Goal: Transaction & Acquisition: Book appointment/travel/reservation

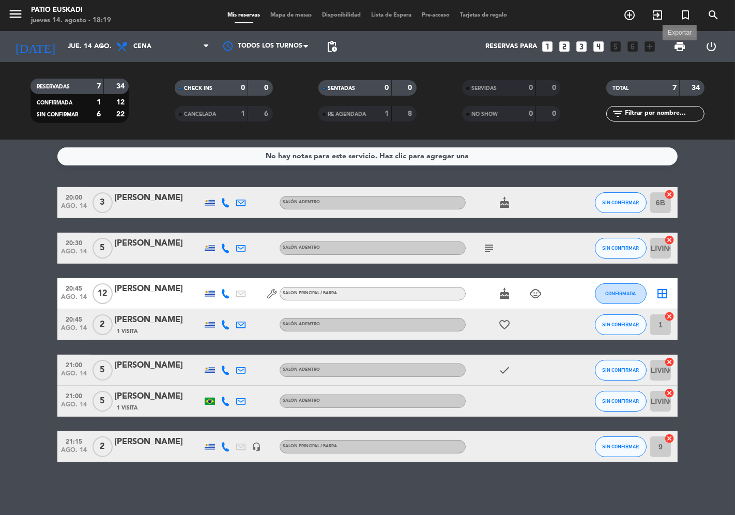
click at [680, 46] on span "print" at bounding box center [679, 46] width 12 height 12
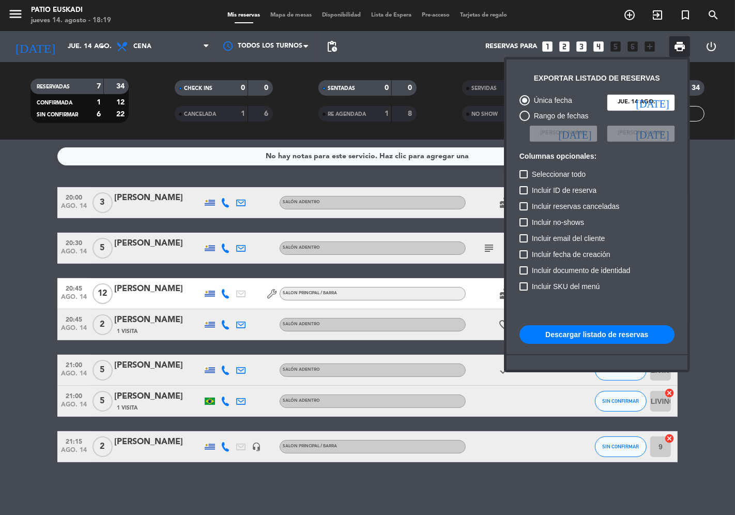
click at [592, 337] on button "Descargar listado de reservas" at bounding box center [596, 334] width 155 height 19
click at [14, 173] on div at bounding box center [367, 257] width 735 height 515
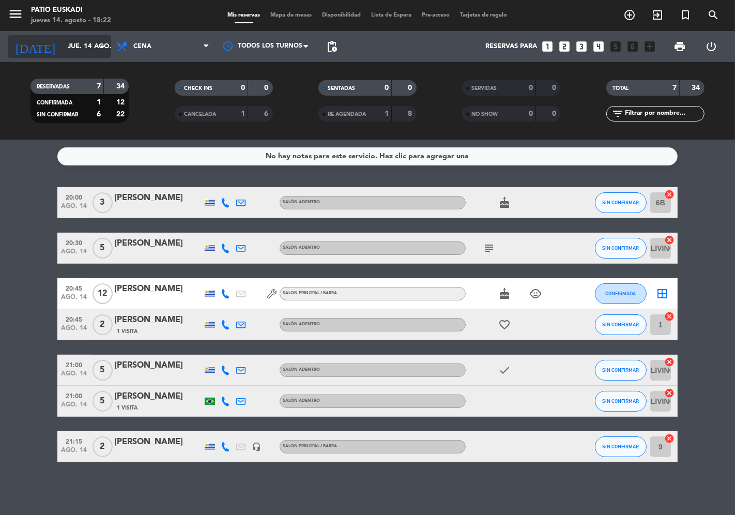
click at [85, 44] on input "jue. 14 ago." at bounding box center [108, 46] width 90 height 19
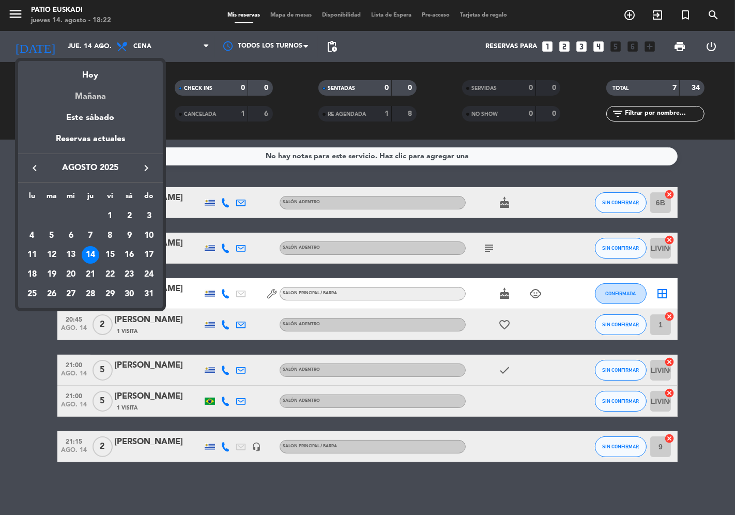
click at [96, 94] on div "Mañana" at bounding box center [90, 92] width 145 height 21
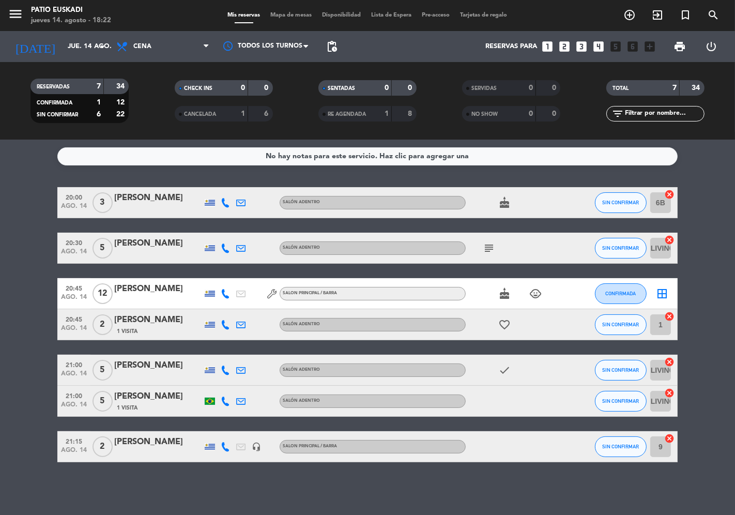
type input "vie. 15 ago."
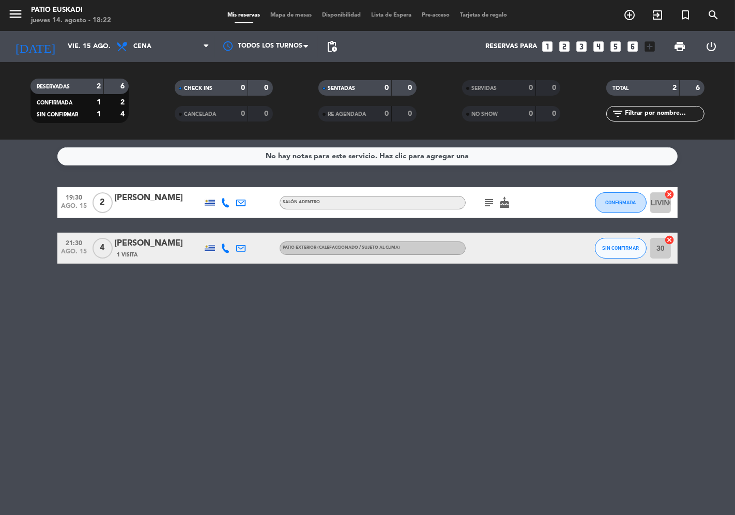
click at [567, 47] on icon "looks_two" at bounding box center [563, 46] width 13 height 13
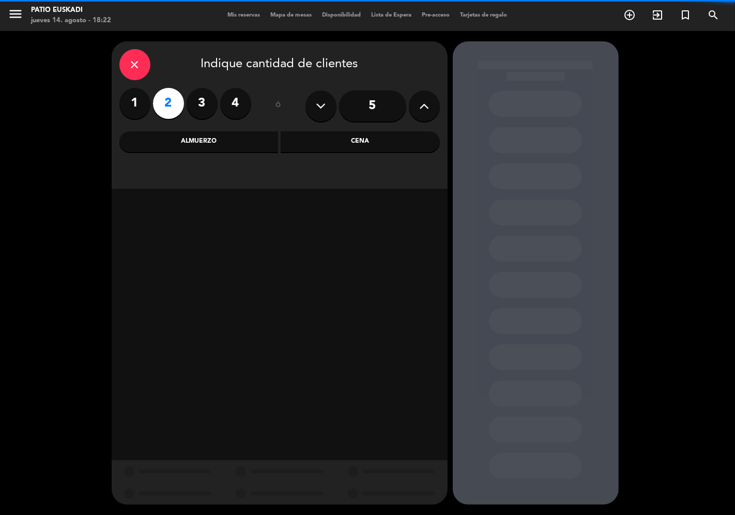
click at [372, 147] on div "Cena" at bounding box center [360, 141] width 159 height 21
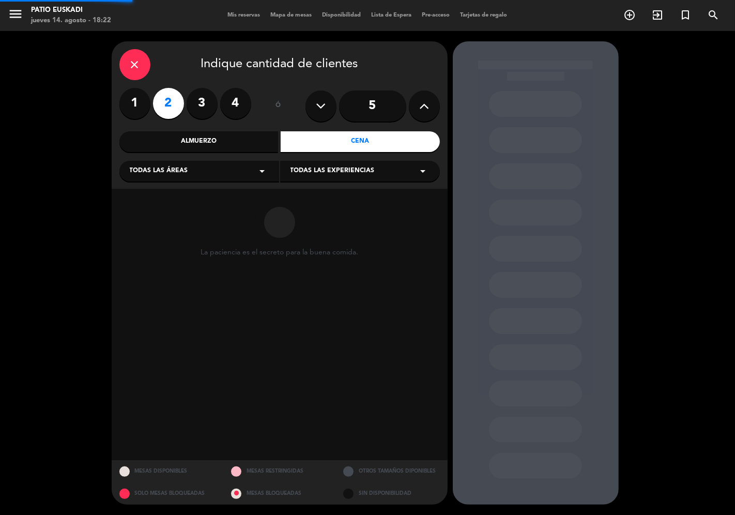
click at [262, 176] on icon "arrow_drop_down" at bounding box center [262, 171] width 12 height 12
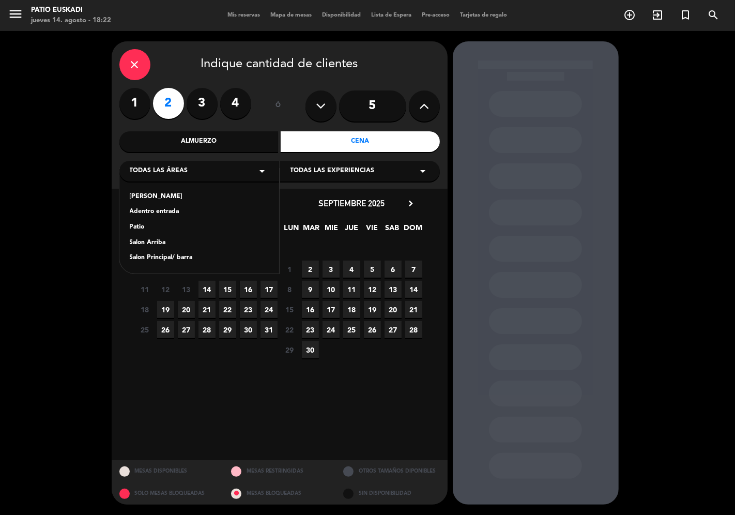
click at [199, 257] on div "Salon Principal/ barra" at bounding box center [199, 258] width 139 height 10
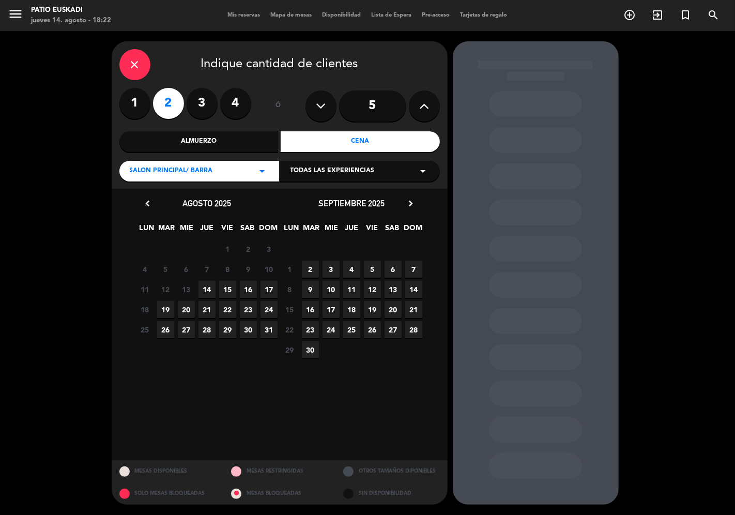
click at [231, 287] on span "15" at bounding box center [227, 289] width 17 height 17
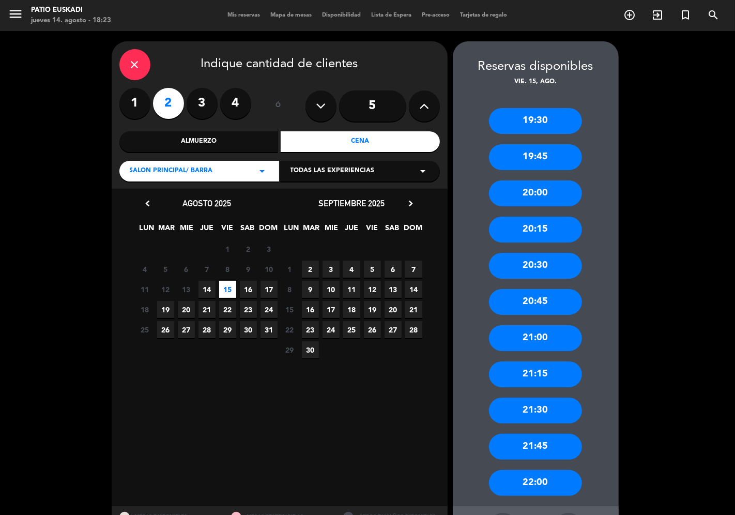
click at [119, 70] on div "close Indique cantidad de clientes" at bounding box center [279, 64] width 320 height 31
click at [131, 68] on icon "close" at bounding box center [135, 64] width 12 height 12
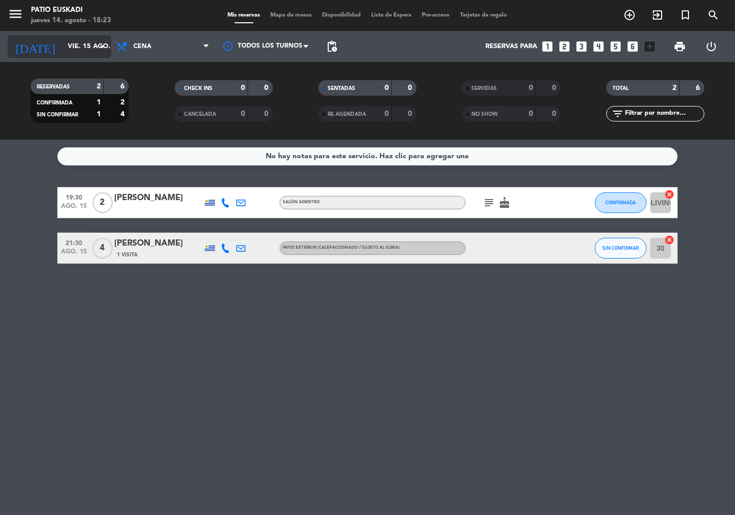
click at [96, 38] on input "vie. 15 ago." at bounding box center [108, 46] width 90 height 19
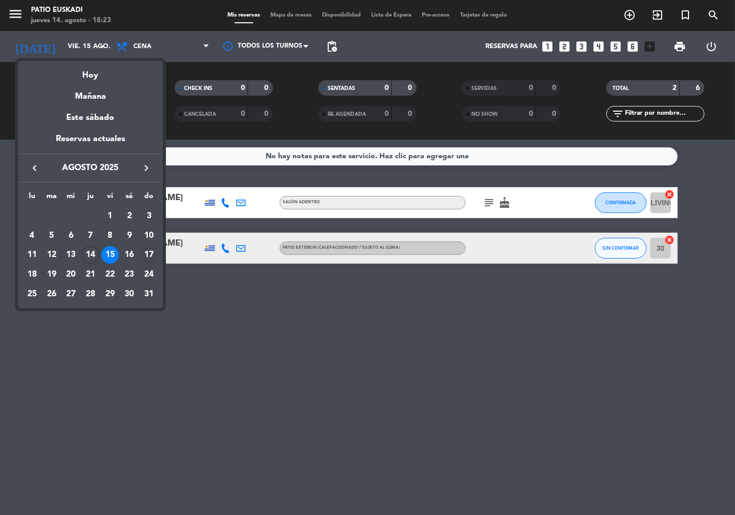
click at [153, 255] on div "17" at bounding box center [149, 255] width 18 height 18
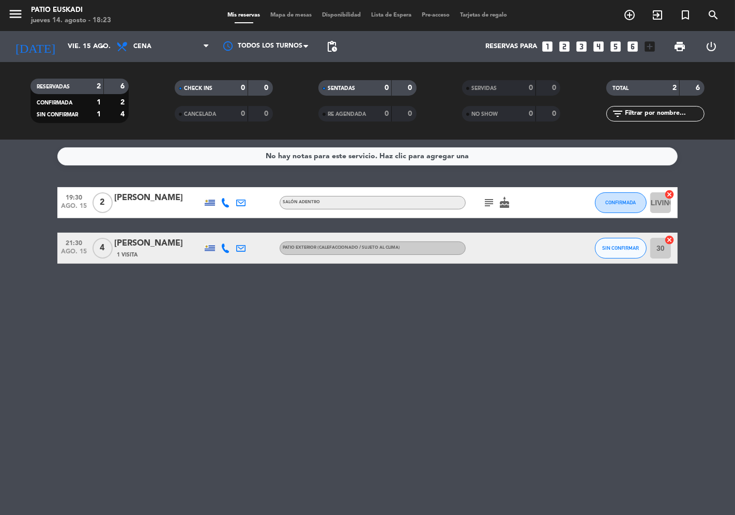
type input "dom. 17 ago."
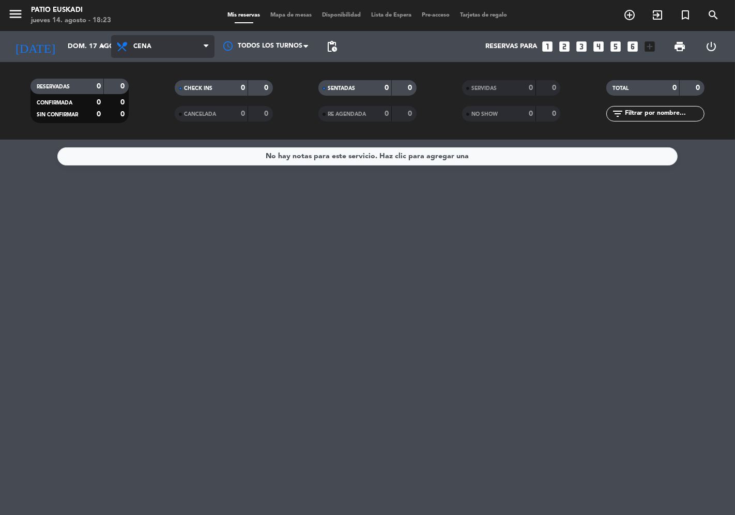
click at [172, 40] on span "Cena" at bounding box center [162, 46] width 103 height 23
click at [183, 99] on div "menu Patio Euskadi jueves 14. agosto - 18:23 Mis reservas Mapa de mesas Disponi…" at bounding box center [367, 69] width 735 height 139
click at [584, 48] on icon "looks_3" at bounding box center [580, 46] width 13 height 13
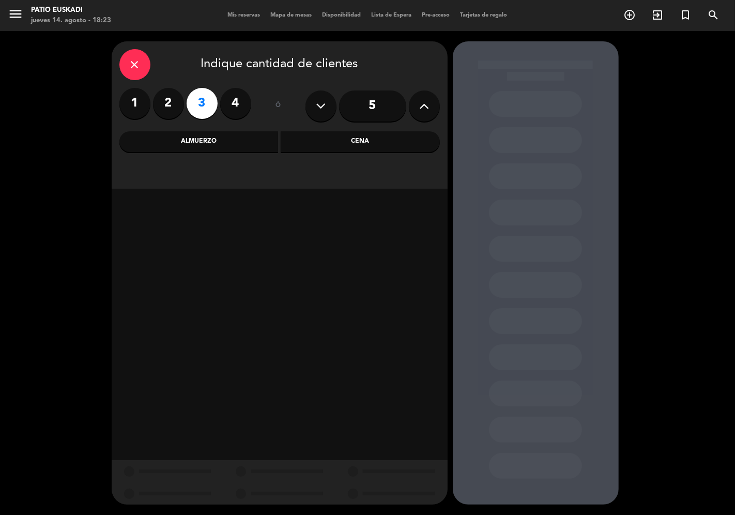
click at [245, 146] on div "Almuerzo" at bounding box center [198, 141] width 159 height 21
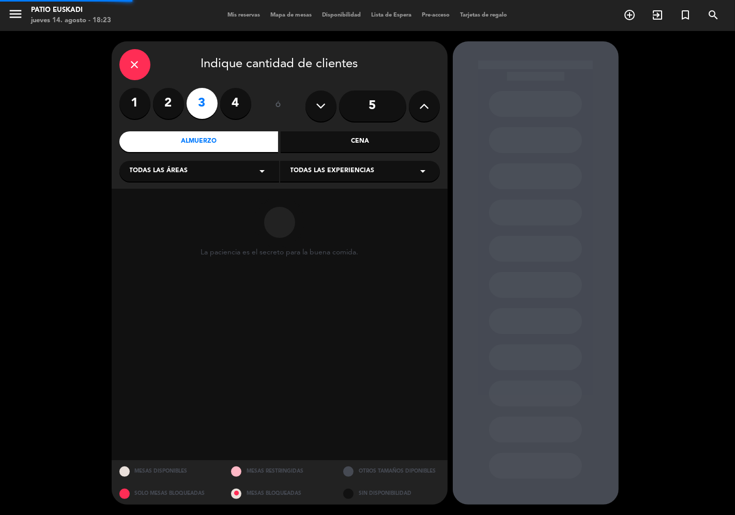
click at [244, 183] on div "close Indique cantidad de clientes 1 2 3 4 ó 5 Almuerzo Cena Todas las áreas ar…" at bounding box center [280, 114] width 336 height 147
click at [243, 176] on div "Todas las áreas arrow_drop_down" at bounding box center [199, 171] width 160 height 21
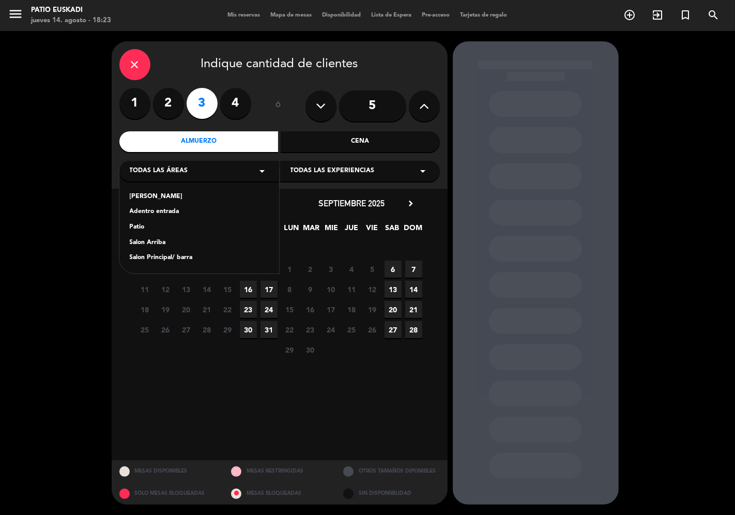
click at [198, 266] on div "Adelante vereda Adentro entrada Patio Salon Arriba Salon Principal/ barra" at bounding box center [199, 220] width 160 height 105
click at [198, 259] on div "Salon Principal/ barra" at bounding box center [199, 258] width 139 height 10
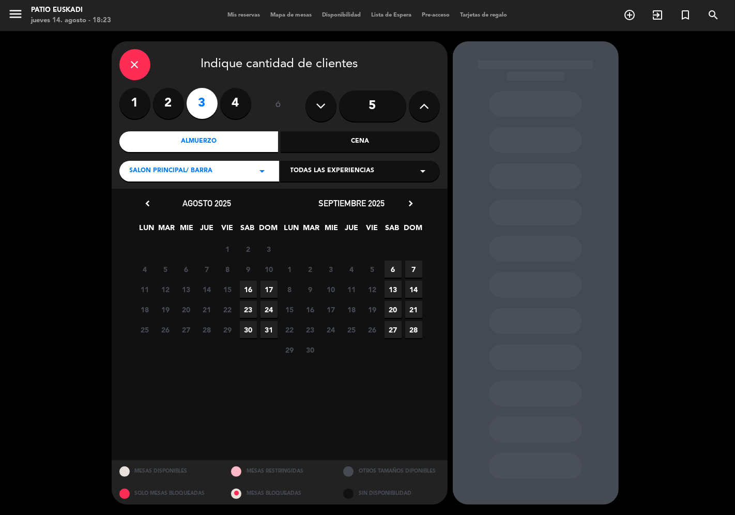
drag, startPoint x: 281, startPoint y: 286, endPoint x: 265, endPoint y: 288, distance: 16.1
click at [277, 288] on div "chevron_left agosto 2025 LUN MAR [PERSON_NAME] VIE SAB DOM 28 29 30 31 1 2 3 4 …" at bounding box center [279, 277] width 289 height 163
click at [265, 288] on span "17" at bounding box center [268, 289] width 17 height 17
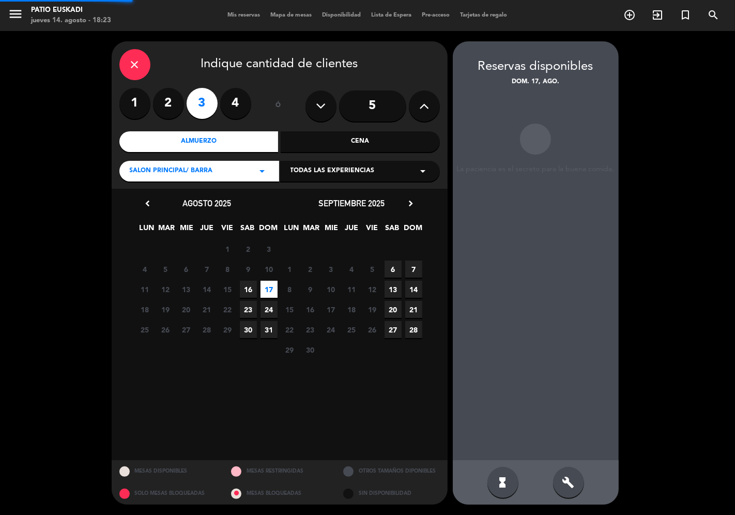
click at [265, 288] on span "17" at bounding box center [268, 289] width 17 height 17
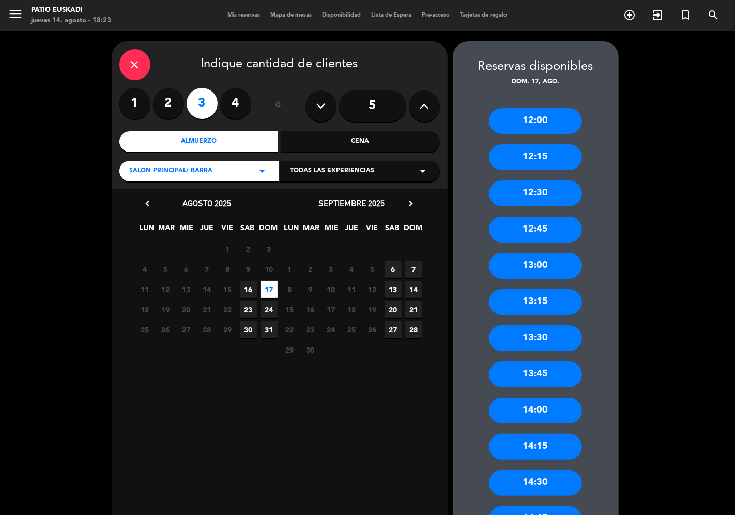
click at [543, 269] on div "13:00" at bounding box center [535, 266] width 93 height 26
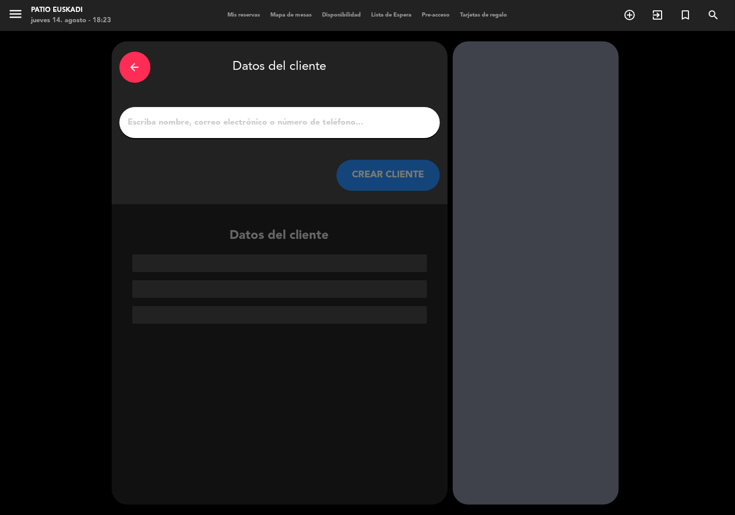
click at [326, 128] on input "1" at bounding box center [279, 122] width 305 height 14
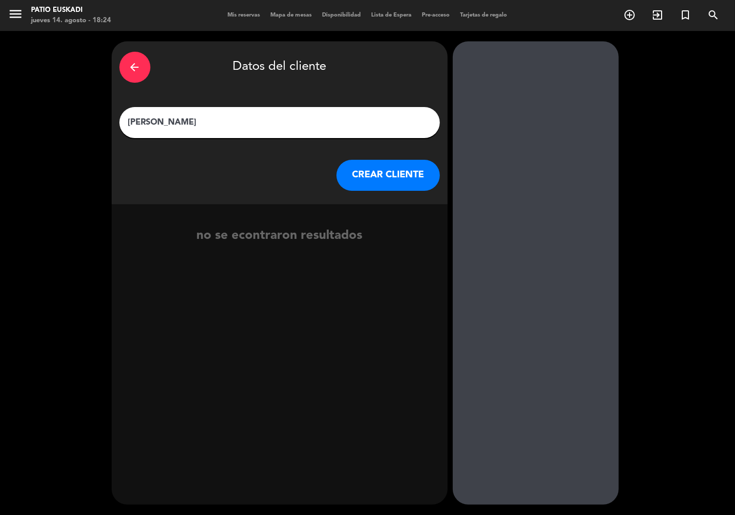
type input "[PERSON_NAME]"
click at [360, 176] on button "CREAR CLIENTE" at bounding box center [387, 175] width 103 height 31
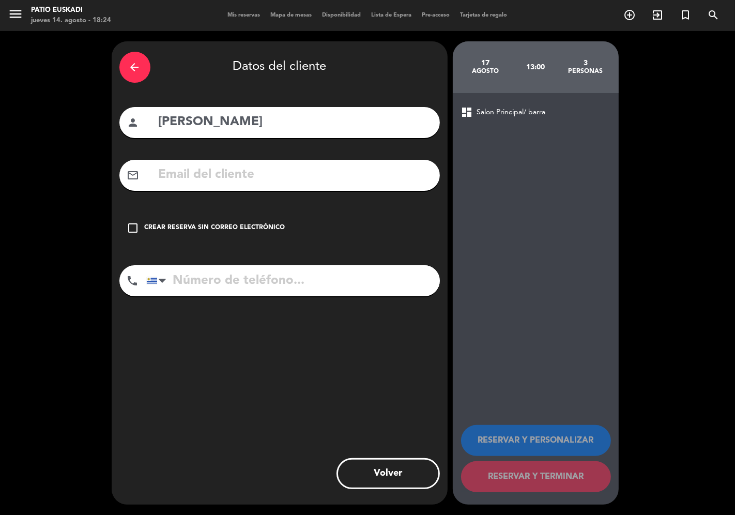
click at [167, 241] on div "check_box_outline_blank Crear reserva sin correo electrónico" at bounding box center [279, 227] width 320 height 31
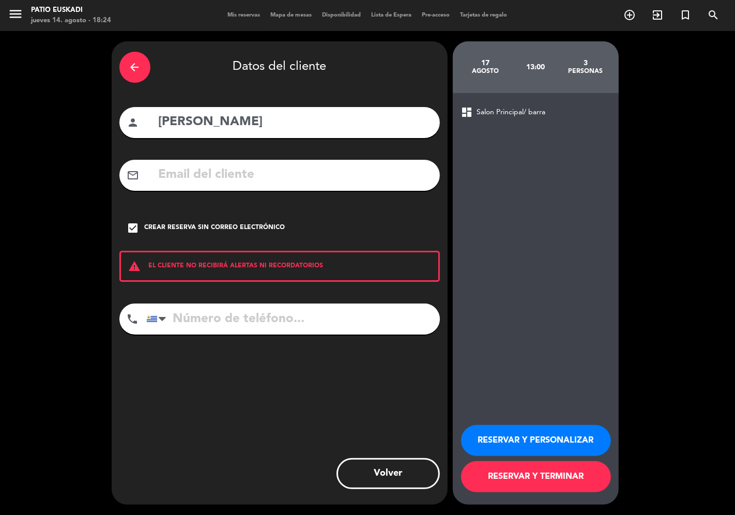
click at [181, 325] on input "tel" at bounding box center [292, 318] width 293 height 31
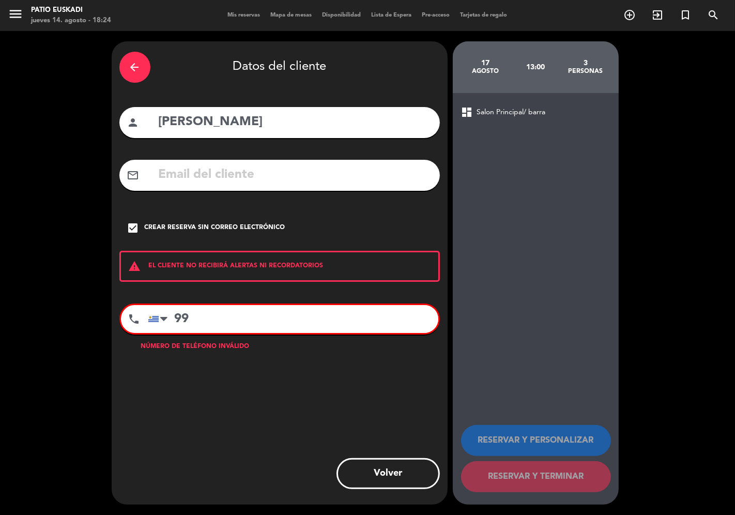
type input "9"
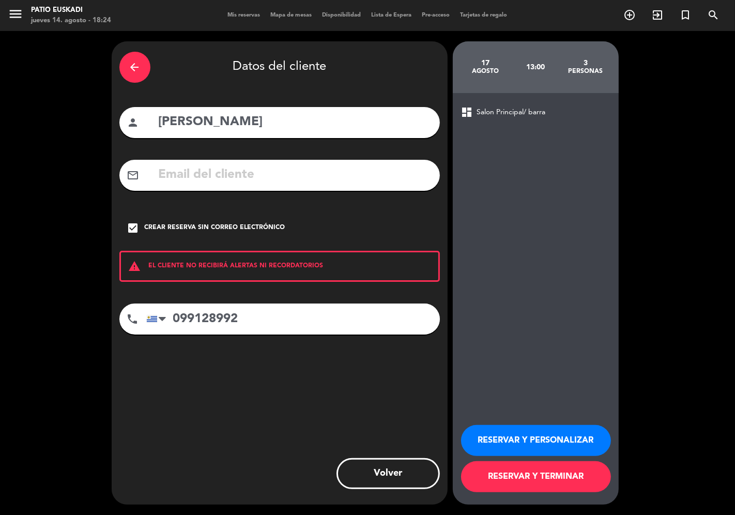
type input "099128992"
click at [549, 487] on button "RESERVAR Y TERMINAR" at bounding box center [536, 476] width 150 height 31
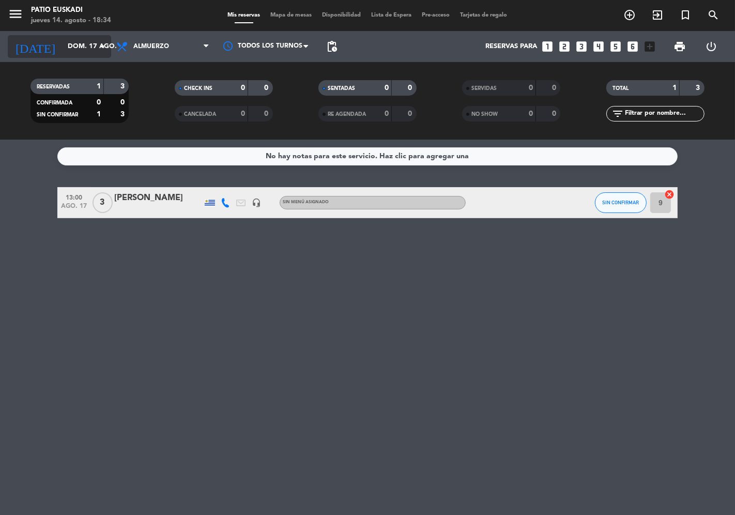
click at [82, 47] on input "dom. 17 ago." at bounding box center [108, 46] width 90 height 19
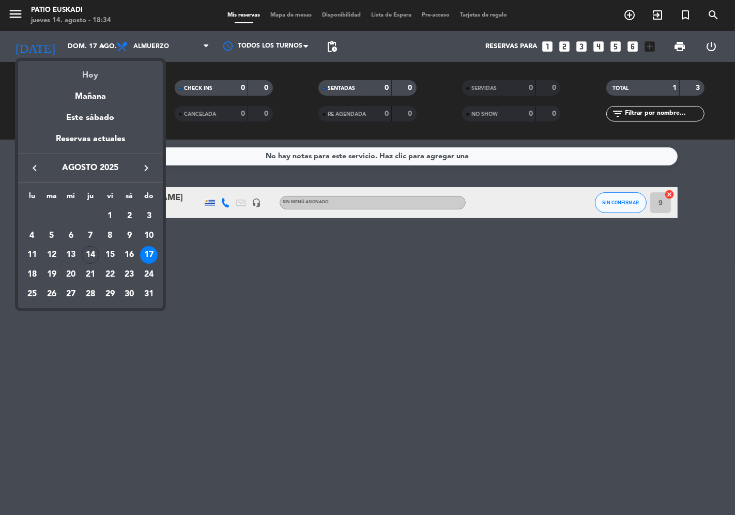
click at [86, 67] on div "Hoy" at bounding box center [90, 71] width 145 height 21
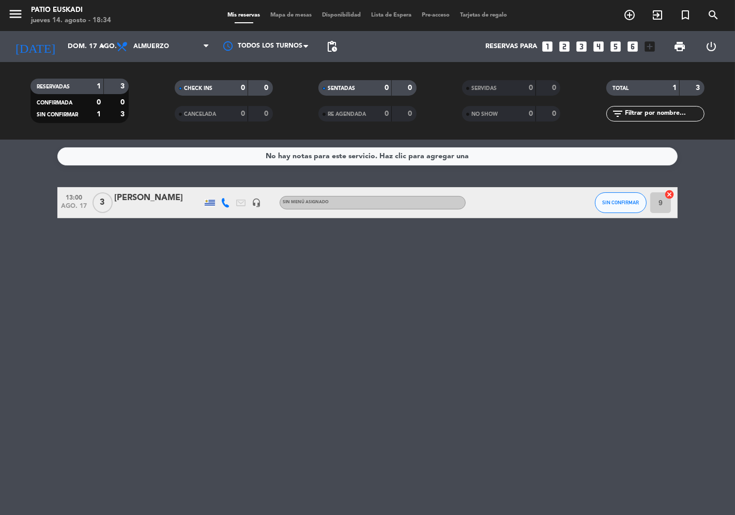
type input "jue. 14 ago."
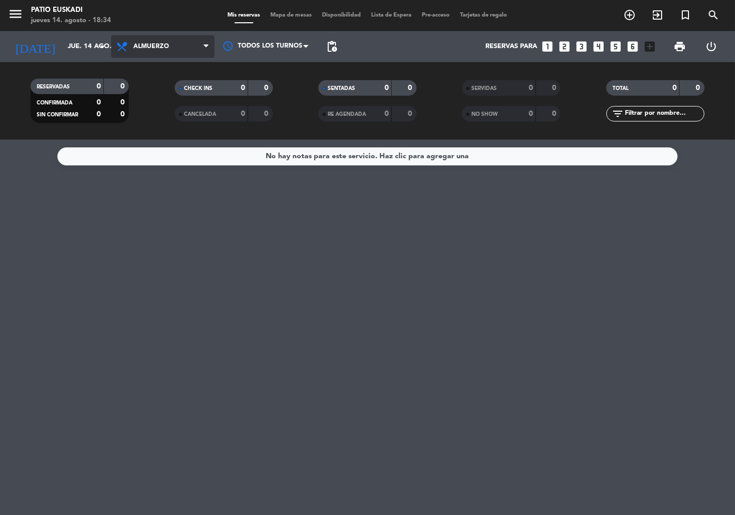
click at [140, 37] on span "Almuerzo" at bounding box center [162, 46] width 103 height 23
click at [164, 110] on div "menu Patio Euskadi jueves 14. agosto - 18:34 Mis reservas Mapa de mesas Disponi…" at bounding box center [367, 69] width 735 height 139
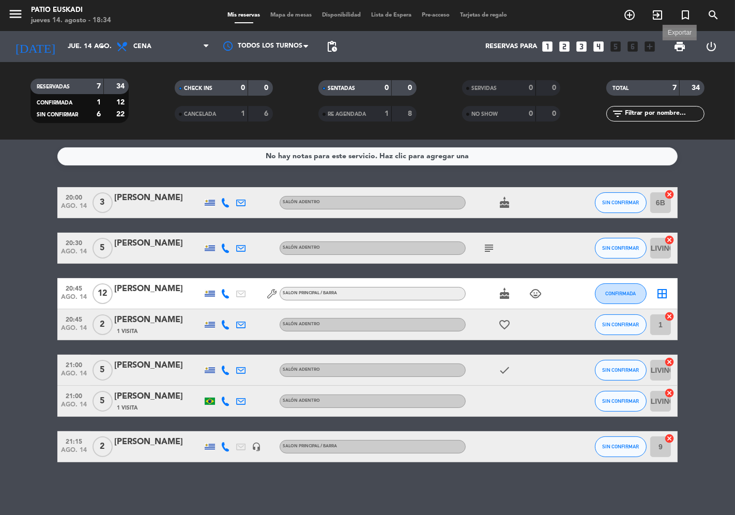
click at [680, 52] on span "print" at bounding box center [679, 46] width 12 height 12
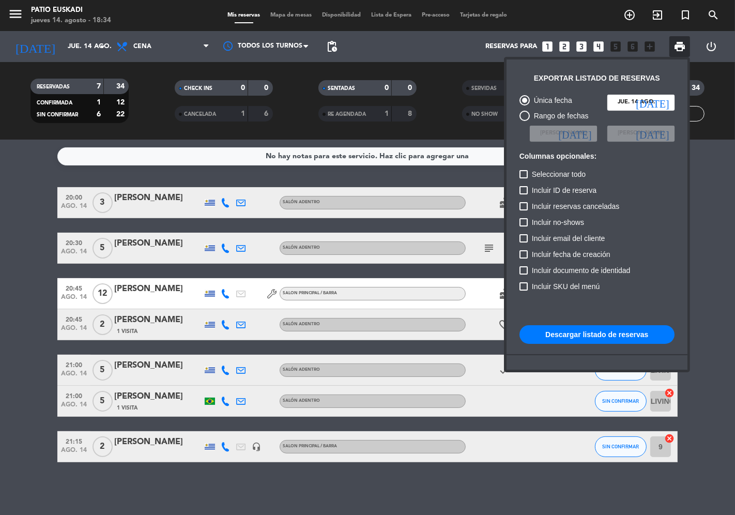
click at [613, 332] on button "Descargar listado de reservas" at bounding box center [596, 334] width 155 height 19
click at [269, 493] on div at bounding box center [367, 257] width 735 height 515
